Goal: Information Seeking & Learning: Learn about a topic

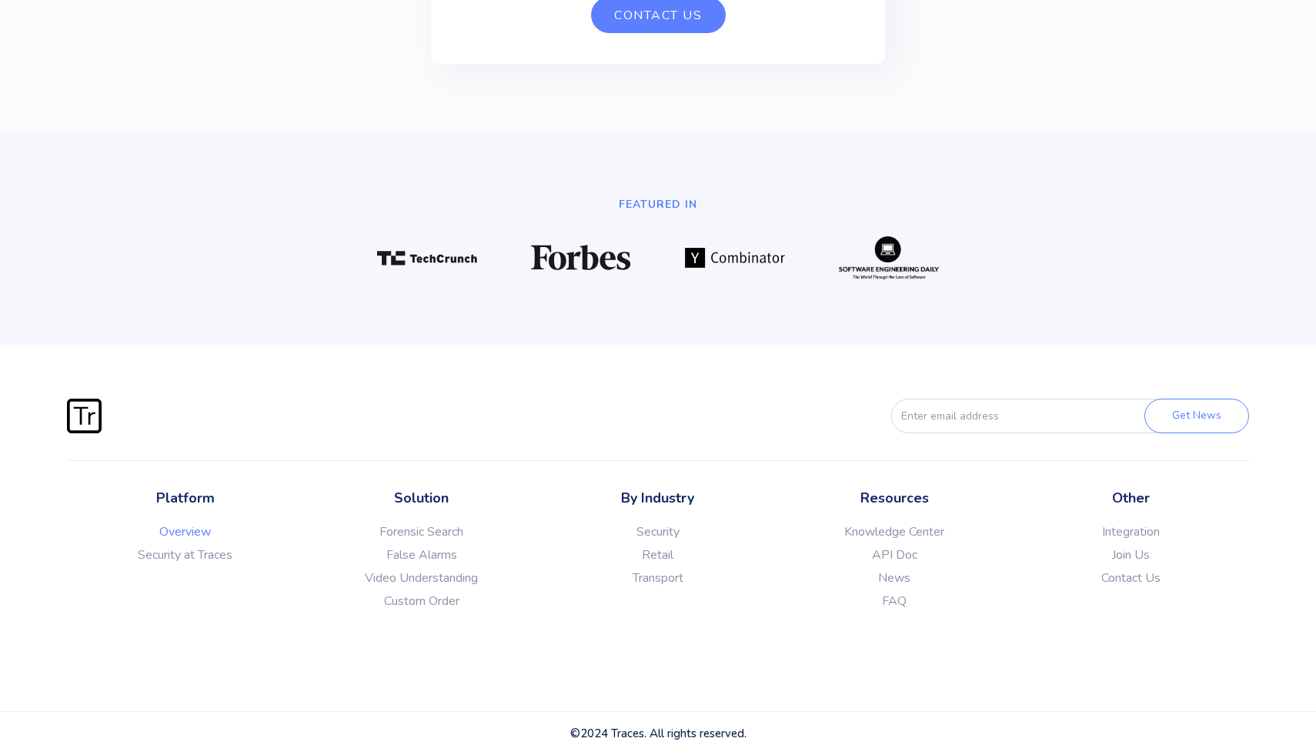
scroll to position [4250, 0]
click at [1124, 530] on link "Integration" at bounding box center [1131, 531] width 236 height 15
click at [895, 556] on link "API Doc" at bounding box center [894, 554] width 236 height 15
click at [670, 532] on link "Security" at bounding box center [657, 531] width 236 height 15
click at [190, 547] on link "Security at Traces" at bounding box center [185, 554] width 236 height 15
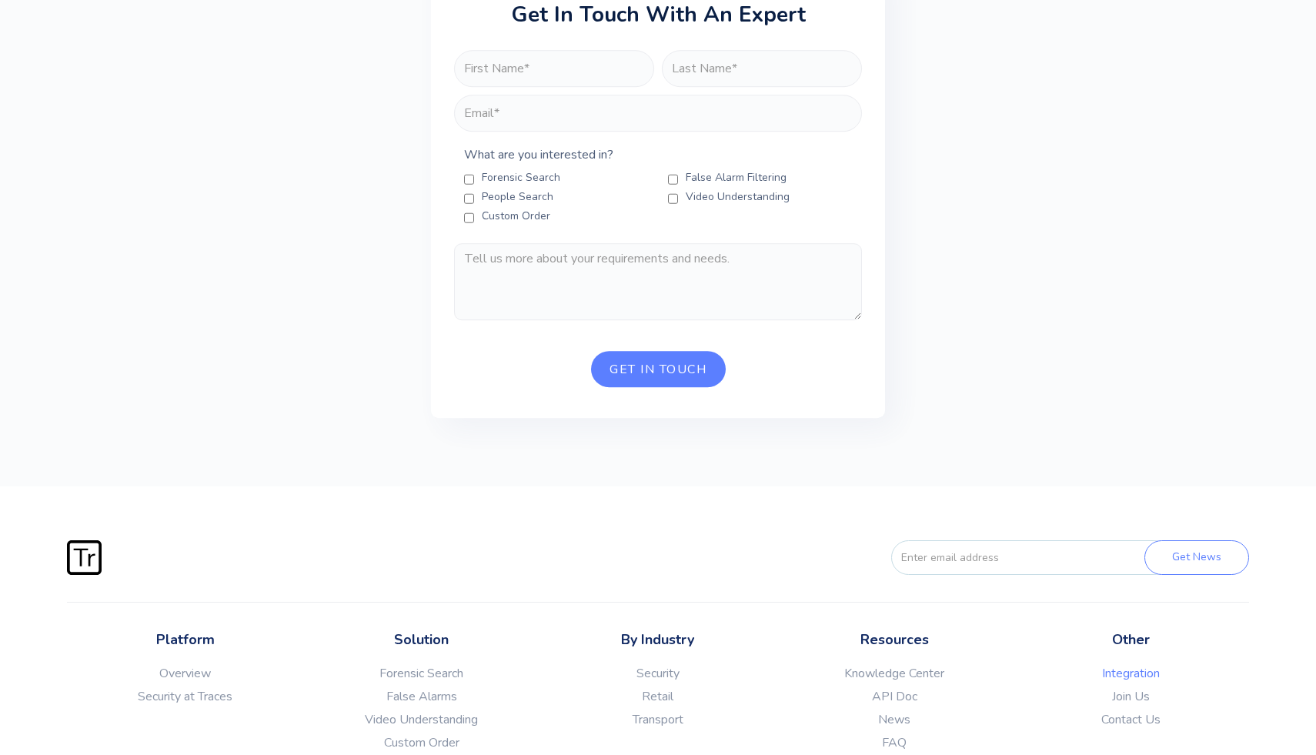
scroll to position [2900, 0]
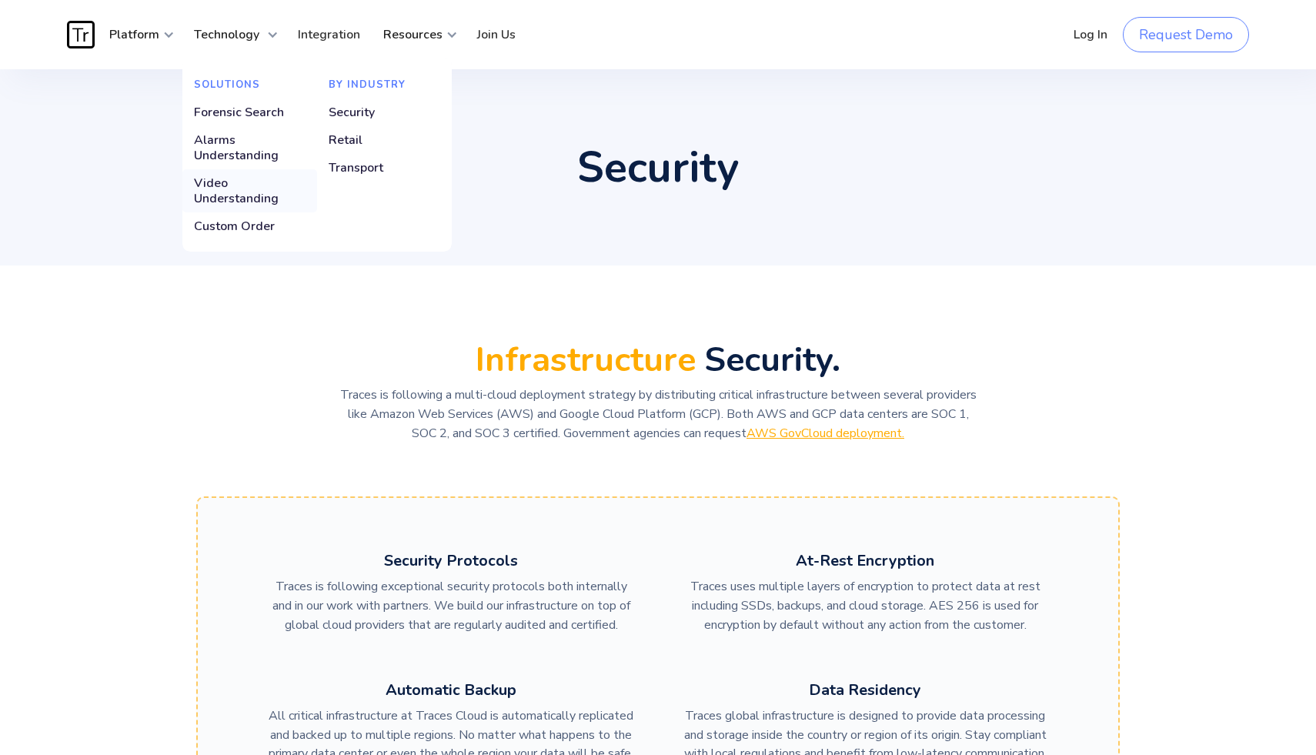
click at [223, 186] on div "Video Understanding" at bounding box center [250, 190] width 112 height 31
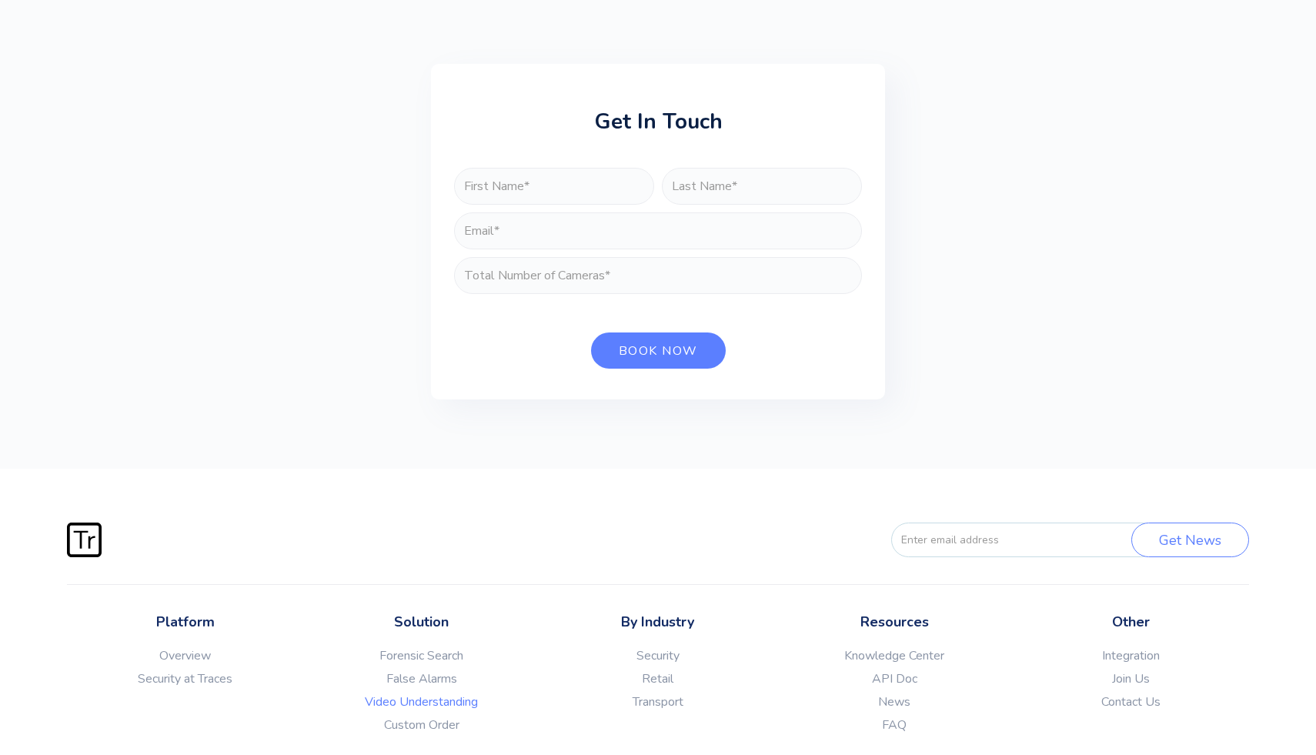
scroll to position [3425, 0]
